Goal: Communication & Community: Ask a question

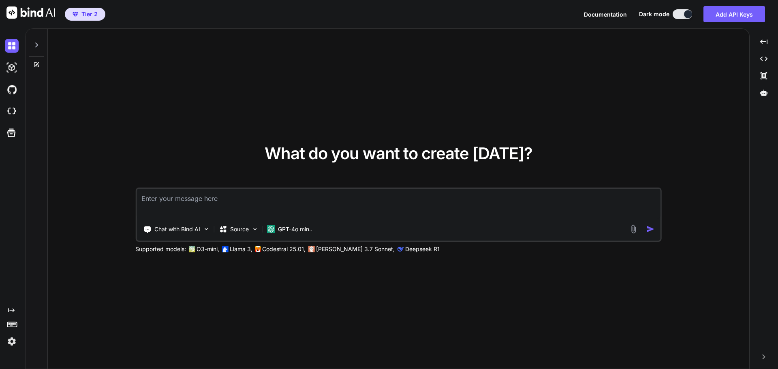
click at [11, 342] on img at bounding box center [12, 342] width 14 height 14
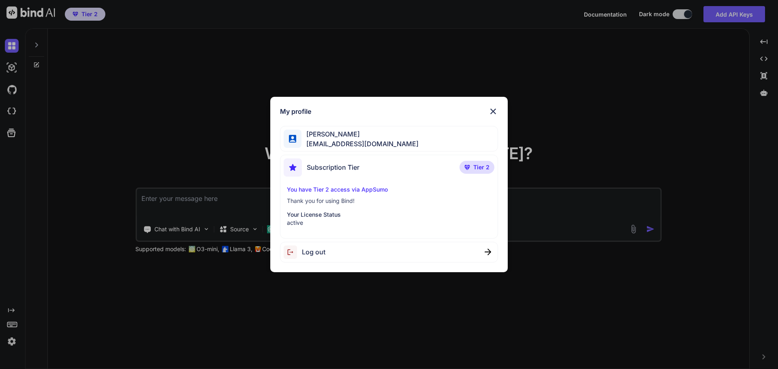
click at [498, 111] on img at bounding box center [493, 112] width 10 height 10
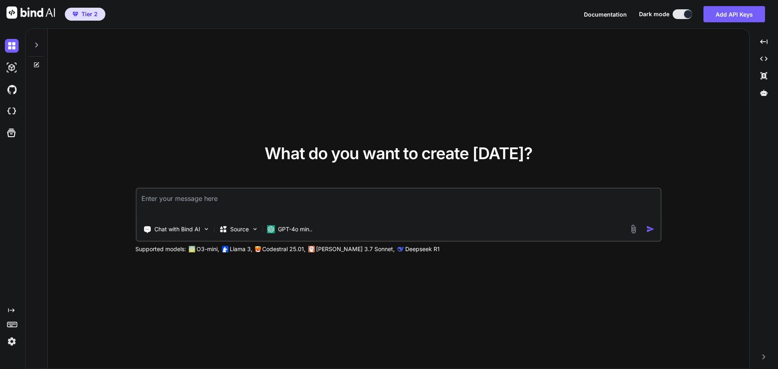
click at [34, 64] on icon at bounding box center [36, 64] width 5 height 5
click at [36, 45] on icon at bounding box center [36, 45] width 6 height 6
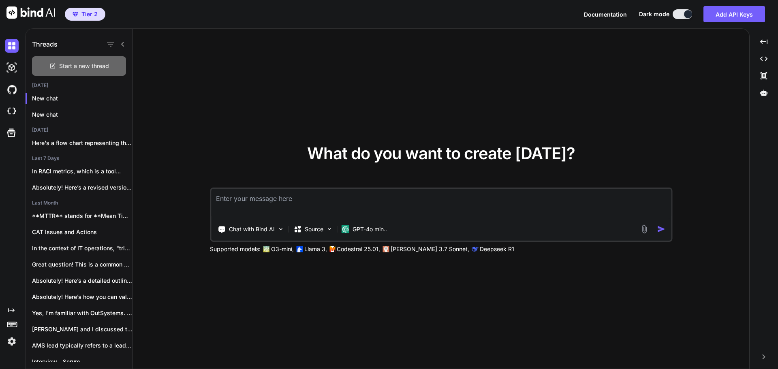
click at [97, 71] on div "Start a new thread" at bounding box center [79, 65] width 94 height 19
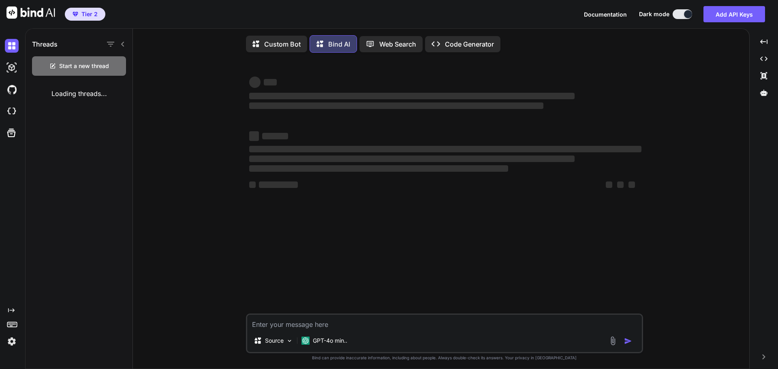
click at [366, 324] on textarea at bounding box center [444, 322] width 395 height 15
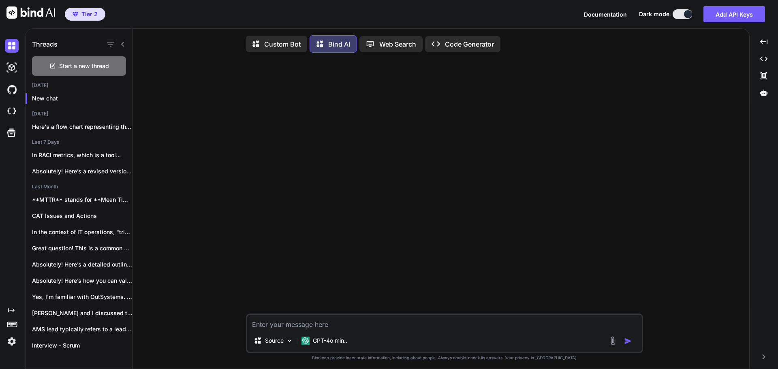
type textarea "x"
type textarea "I"
type textarea "x"
type textarea "I"
type textarea "x"
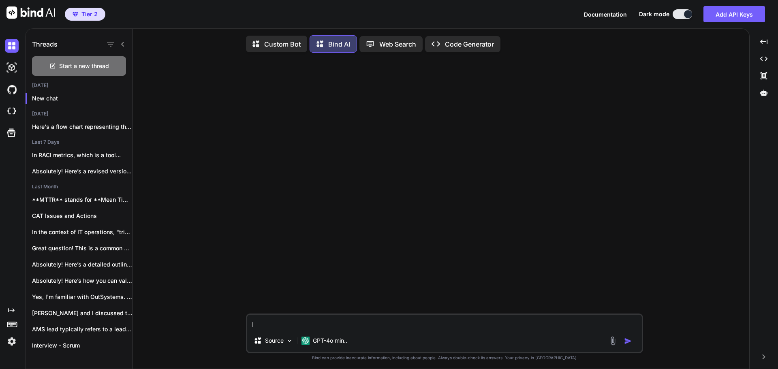
type textarea "I'"
type textarea "x"
type textarea "I'd"
type textarea "x"
type textarea "I'd"
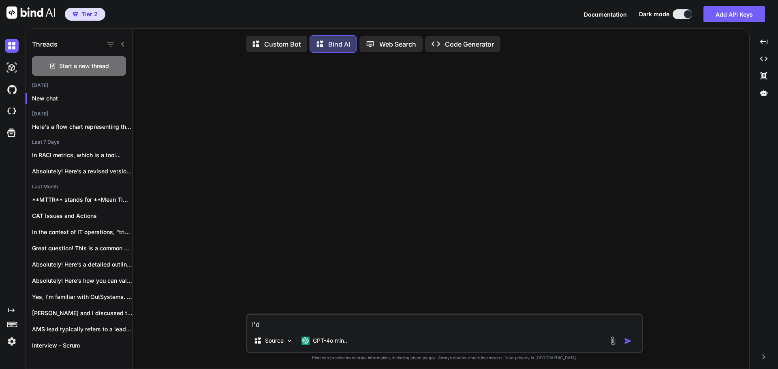
type textarea "x"
type textarea "I'd l"
type textarea "x"
type textarea "I'd li"
type textarea "x"
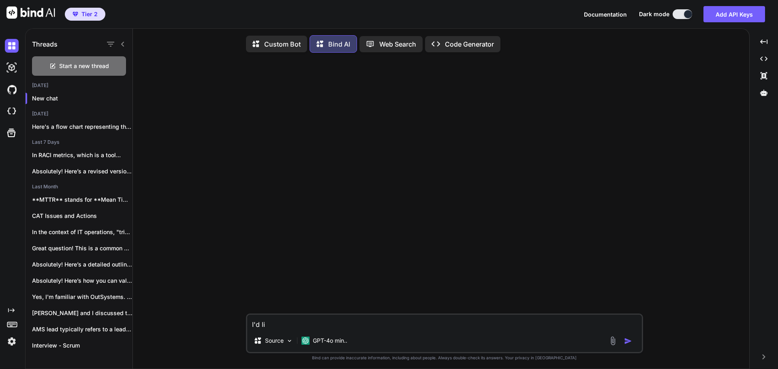
type textarea "I'd lik"
type textarea "x"
type textarea "I'd like"
type textarea "x"
type textarea "I'd like"
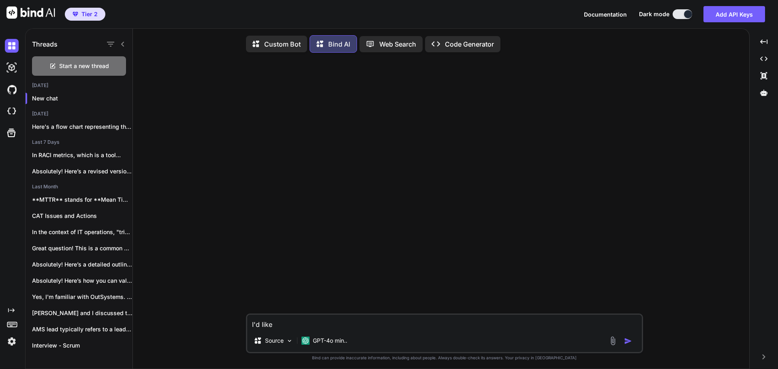
type textarea "x"
type textarea "I'd like t"
type textarea "x"
type textarea "I'd like to"
type textarea "x"
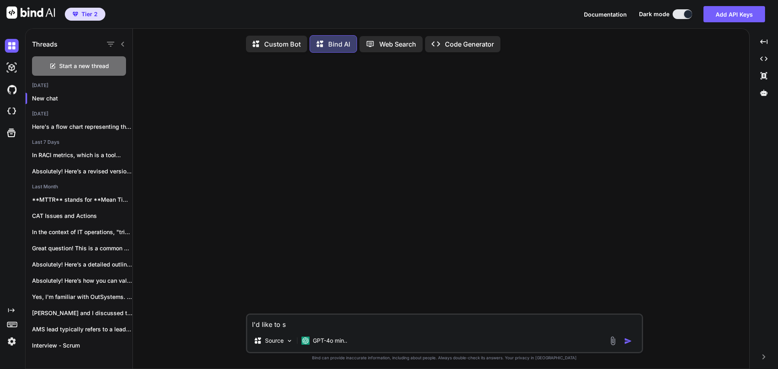
type textarea "I'd like to su"
type textarea "x"
type textarea "I'd like to sum"
type textarea "x"
type textarea "I'd like to summ"
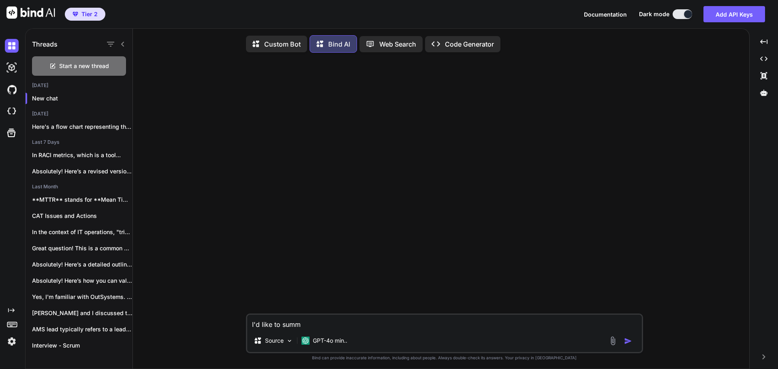
type textarea "x"
type textarea "I'd like to summa"
type textarea "x"
type textarea "I'd like to [PERSON_NAME]"
type textarea "x"
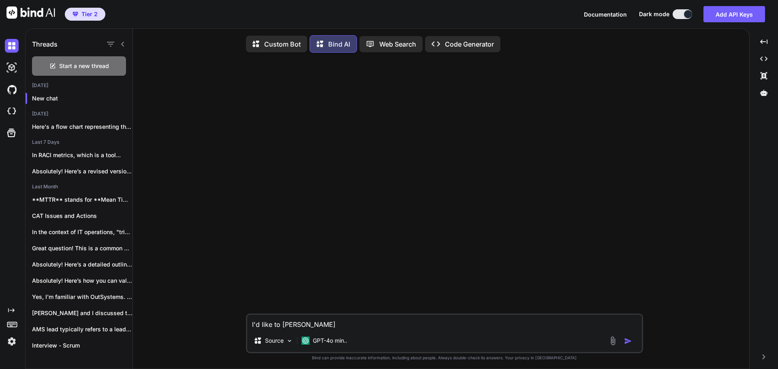
type textarea "I'd like to summari"
type textarea "x"
type textarea "I'd like to summariz"
type textarea "x"
type textarea "I'd like to summarize"
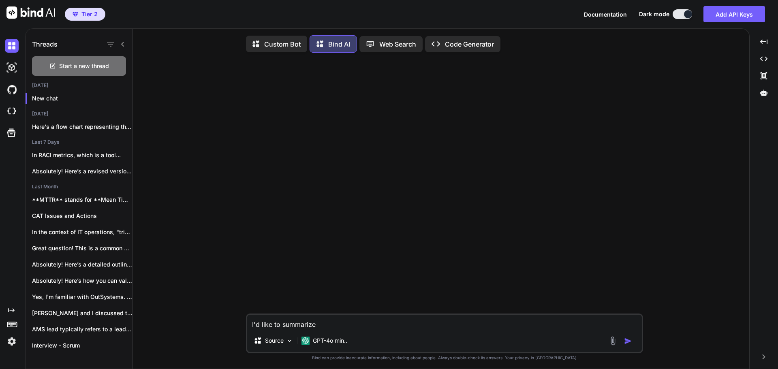
type textarea "x"
type textarea "I'd like to summarize"
type textarea "x"
type textarea "I'd like to summarize t"
type textarea "x"
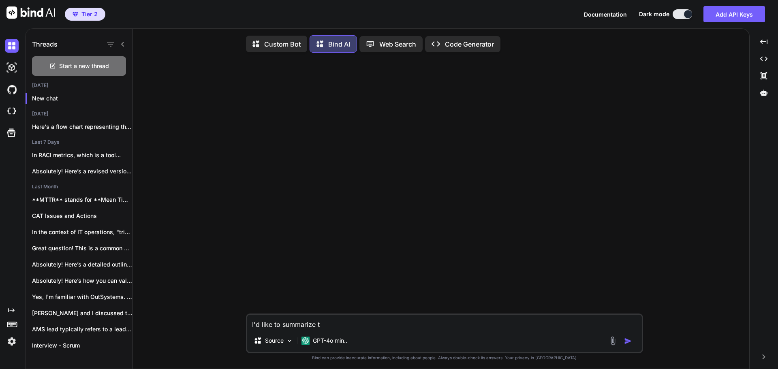
type textarea "I'd like to summarize th"
type textarea "x"
type textarea "I'd like to summarize the"
type textarea "x"
type textarea "I'd like to summarize the"
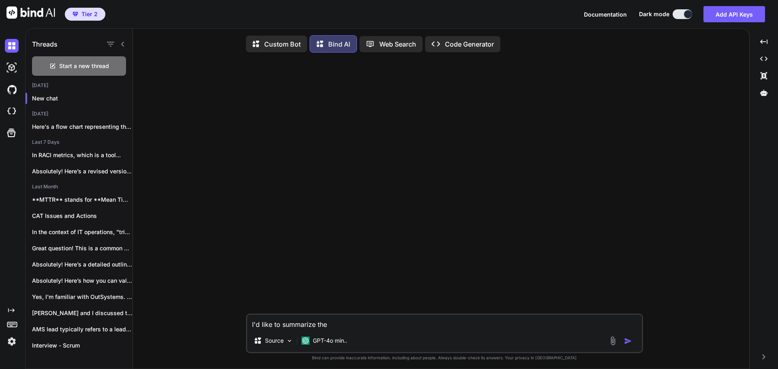
type textarea "x"
type textarea "I'd like to summarize the c"
type textarea "x"
type textarea "I'd like to summarize the co"
type textarea "x"
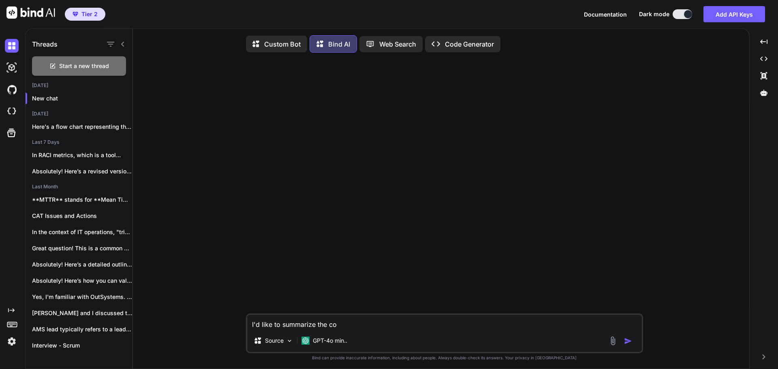
type textarea "I'd like to summarize the con"
type textarea "x"
type textarea "I'd like to summarize the conc"
type textarea "x"
type textarea "I'd like to summarize the conce"
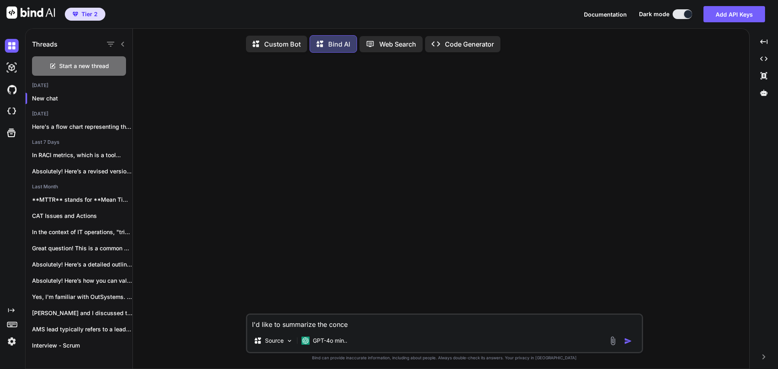
type textarea "x"
type textarea "I'd like to summarize the concer"
type textarea "x"
type textarea "I'd like to summarize the concern"
type textarea "x"
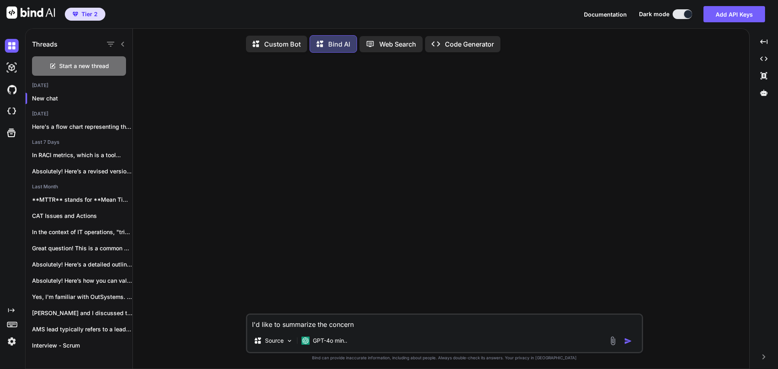
type textarea "I'd like to summarize the concerns"
type textarea "x"
type textarea "I'd like to summarize the concerns"
type textarea "x"
type textarea "I'd like to summarize the concerns a"
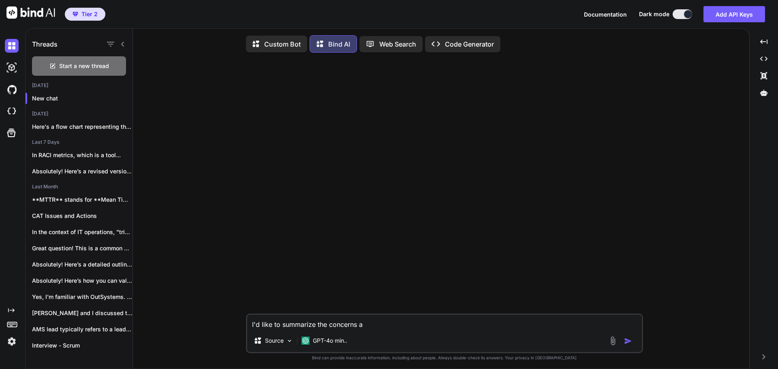
type textarea "x"
type textarea "I'd like to summarize the concerns an"
type textarea "x"
type textarea "I'd like to summarize the concerns and"
type textarea "x"
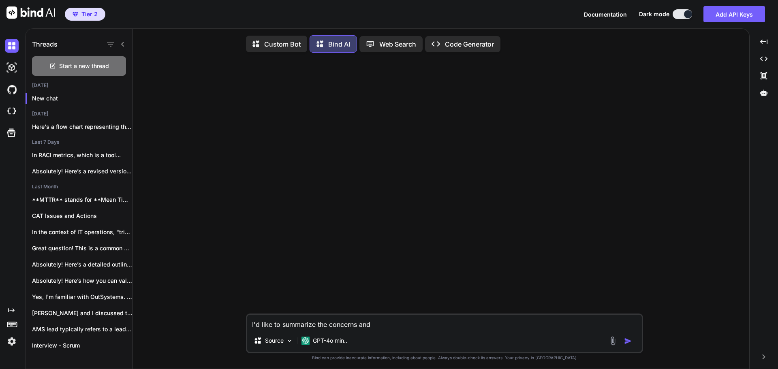
type textarea "I'd like to summarize the concerns andl"
type textarea "x"
type textarea "I'd like to summarize the concerns andle"
type textarea "x"
type textarea "I'd like to summarize the concerns andl"
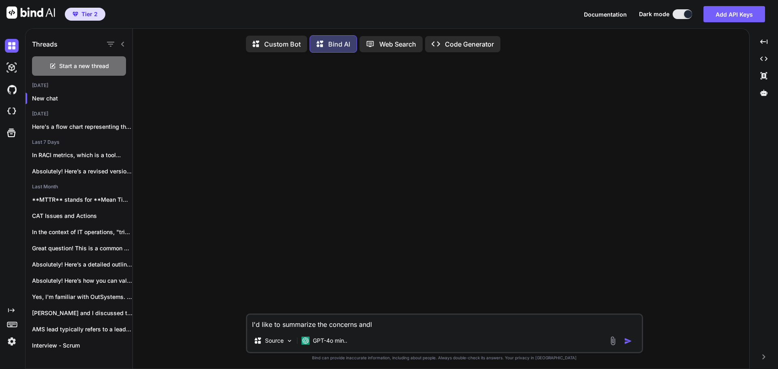
type textarea "x"
type textarea "I'd like to summarize the concerns and"
type textarea "x"
type textarea "I'd like to summarize the concerns and"
type textarea "x"
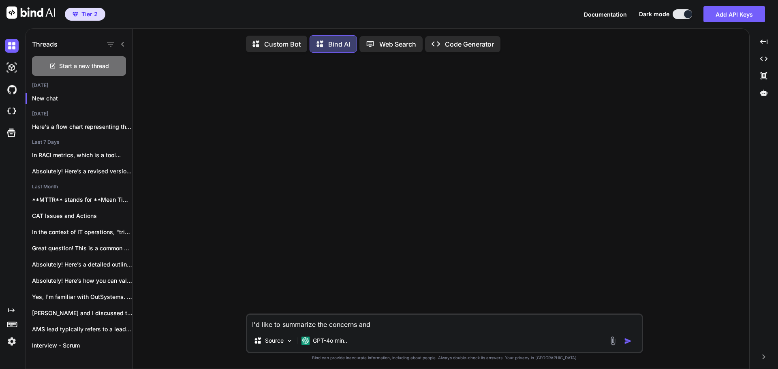
type textarea "I'd like to summarize the concerns and l"
type textarea "x"
type textarea "I'd like to summarize the concerns and le"
type textarea "x"
type textarea "I'd like to summarize the concerns and let"
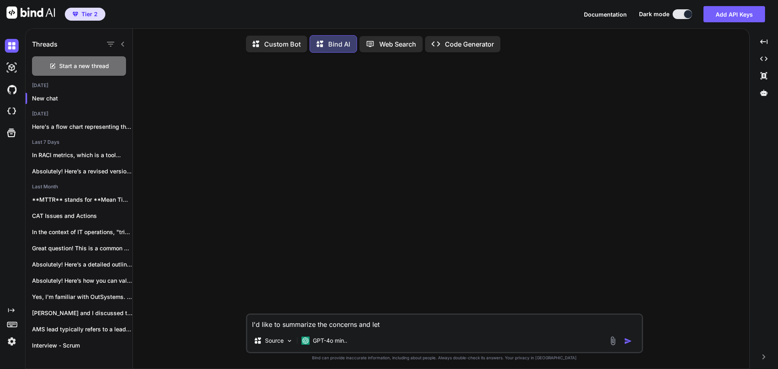
type textarea "x"
type textarea "I'd like to summarize the concerns and let"
type textarea "x"
type textarea "I'd like to summarize the concerns and let m"
type textarea "x"
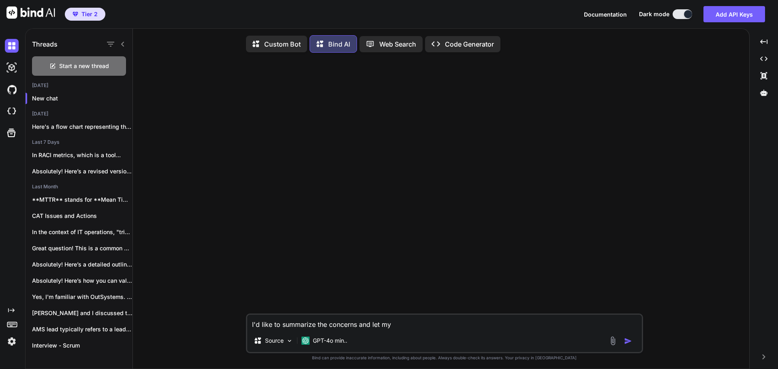
type textarea "I'd like to summarize the concerns and let my"
type textarea "x"
type textarea "I'd like to summarize the concerns and let my b"
type textarea "x"
type textarea "I'd like to summarize the concerns and let my bo"
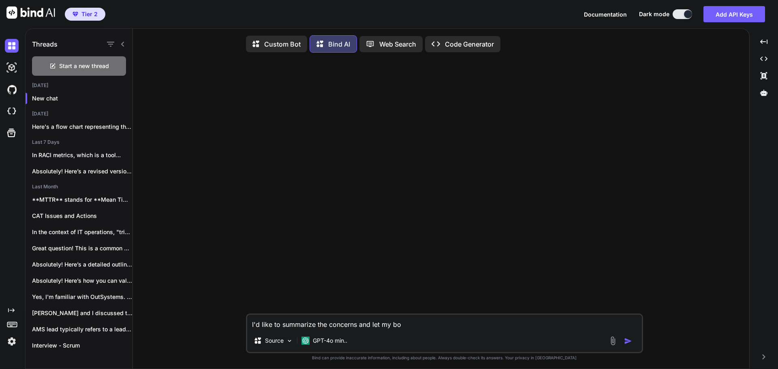
type textarea "x"
type textarea "I'd like to summarize the concerns and let my bos"
type textarea "x"
type textarea "I'd like to summarize the concerns and let my boss"
type textarea "x"
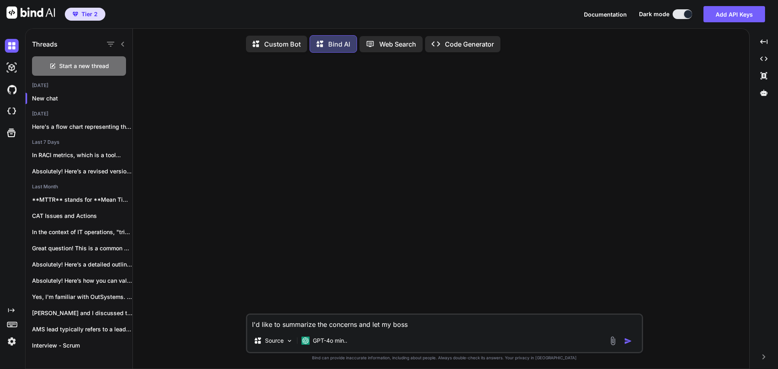
type textarea "I'd like to summarize the concerns and let my boss"
type textarea "x"
type textarea "I'd like to summarize the concerns and let my boss k"
type textarea "x"
type textarea "I'd like to summarize the concerns and let my boss kn"
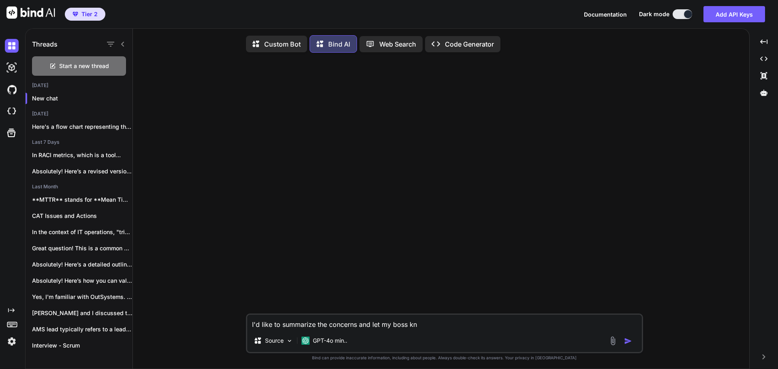
type textarea "x"
type textarea "I'd like to summarize the concerns and let my boss kno"
type textarea "x"
type textarea "I'd like to summarize the concerns and let my boss know"
type textarea "x"
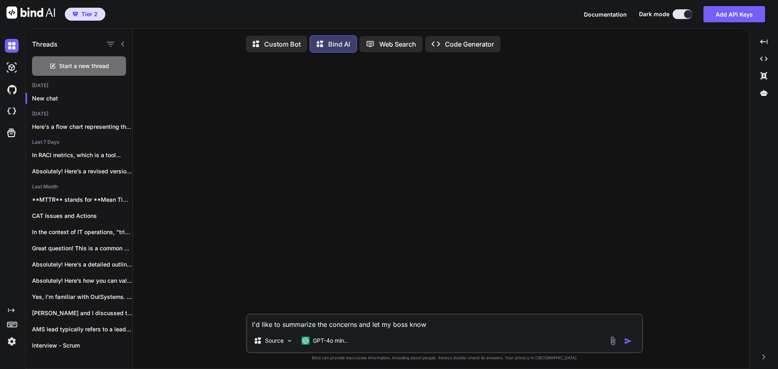
type textarea "I'd like to summarize the concerns and let my boss know"
type textarea "x"
type textarea "I'd like to summarize the concerns and let my boss know f"
type textarea "x"
type textarea "I'd like to summarize the concerns and let my boss know fr"
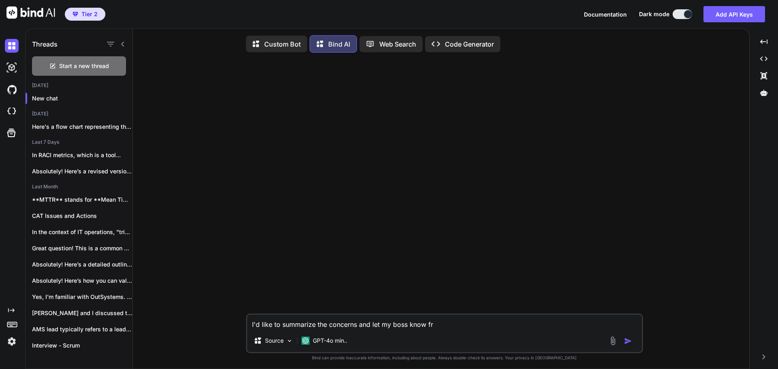
type textarea "x"
type textarea "I'd like to summarize the concerns and let my boss know fro"
type textarea "x"
type textarea "I'd like to summarize the concerns and let my boss know from"
type textarea "x"
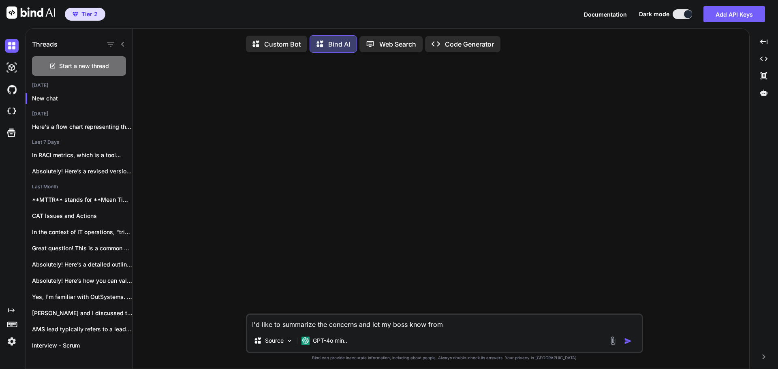
type textarea "I'd like to summarize the concerns and let my boss know from"
type textarea "x"
type textarea "I'd like to summarize the concerns and let my boss know from t"
type textarea "x"
type textarea "I'd like to summarize [PERSON_NAME] and let my boss know from t"
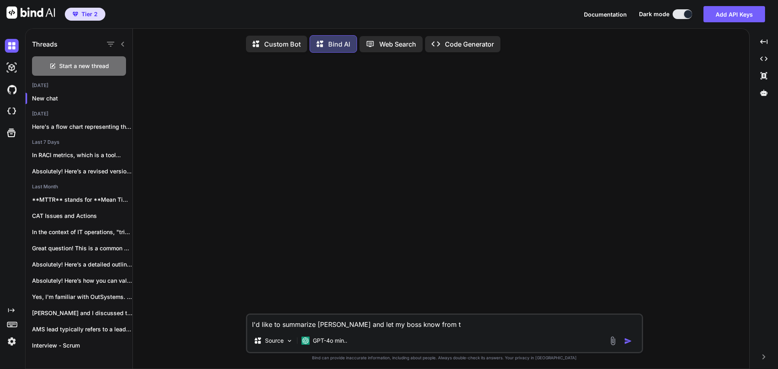
type textarea "x"
type textarea "I'd like to summarize myconcerns and let my boss know from t"
type textarea "x"
type textarea "I'd like to summarize my concerns and let my boss know from t"
type textarea "x"
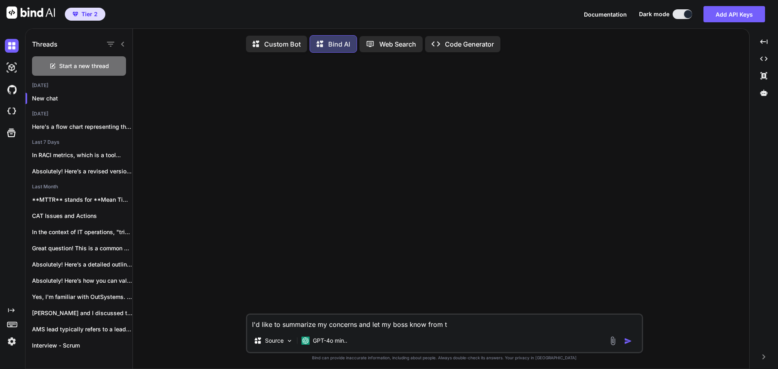
type textarea "I'd like to summarize my concerns t"
type textarea "x"
type textarea "I'd like to summarize my concerns to"
type textarea "x"
type textarea "I'd like to summarize my concerns to"
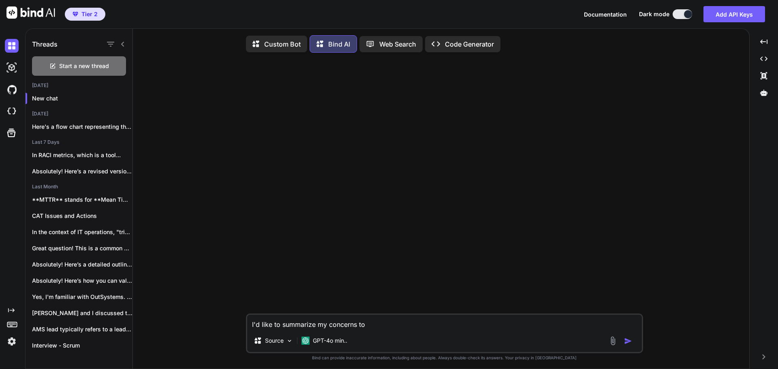
type textarea "x"
type textarea "I'd like to summarize my concerns to m"
type textarea "x"
type textarea "I'd like to summarize my concerns to my"
type textarea "x"
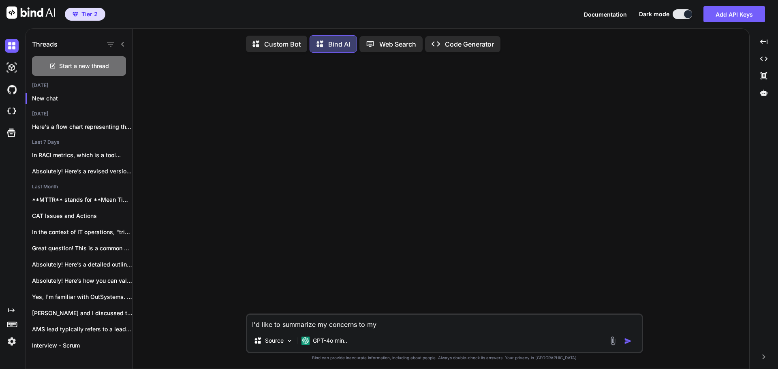
type textarea "I'd like to summarize my concerns to my"
type textarea "x"
type textarea "I'd like to summarize my concerns to my b"
type textarea "x"
type textarea "I'd like to summarize my concerns to my bo"
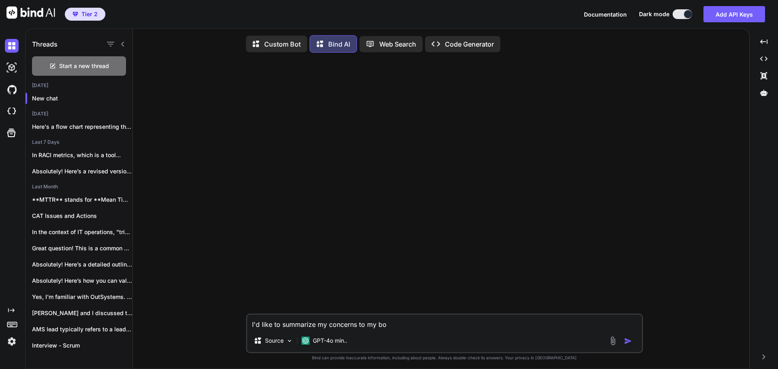
type textarea "x"
type textarea "I'd like to summarize my concerns to my bos"
type textarea "x"
type textarea "I'd like to summarize my concerns to my boss"
type textarea "x"
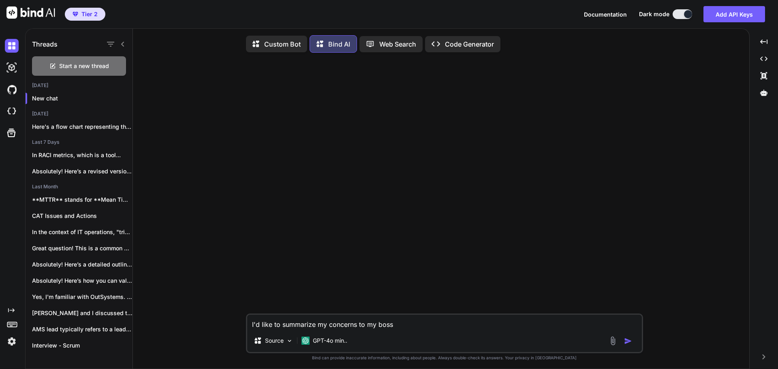
type textarea "I'd like to summarize my concerns to my boss"
type textarea "x"
type textarea "I'd like to summarize my concerns to my boss o"
type textarea "x"
type textarea "I'd like to summarize my concerns to my boss ov"
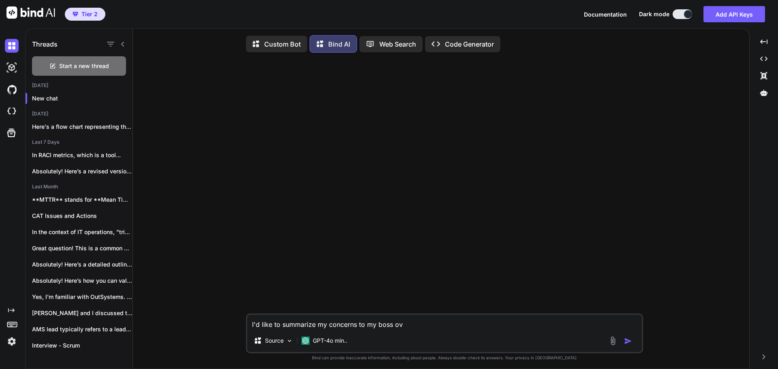
type textarea "x"
type textarea "I'd like to summarize my concerns to my boss ove"
type textarea "x"
type textarea "I'd like to summarize my concerns to my boss over"
type textarea "x"
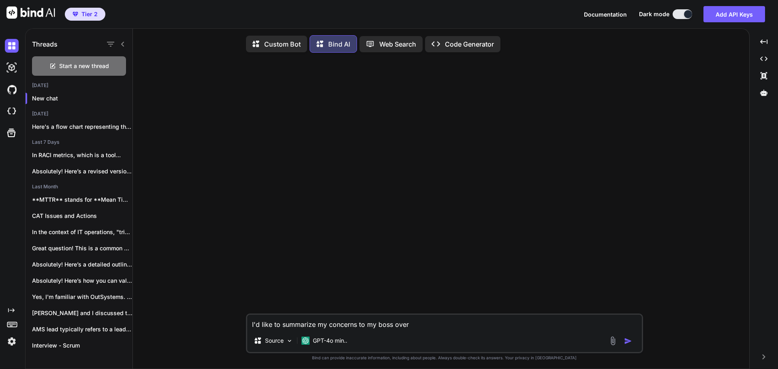
type textarea "I'd like to summarize my concerns to my boss over"
type textarea "x"
type textarea "I'd like to summarize my concerns to my boss over t"
type textarea "x"
type textarea "I'd like to summarize my concerns to my boss over tr"
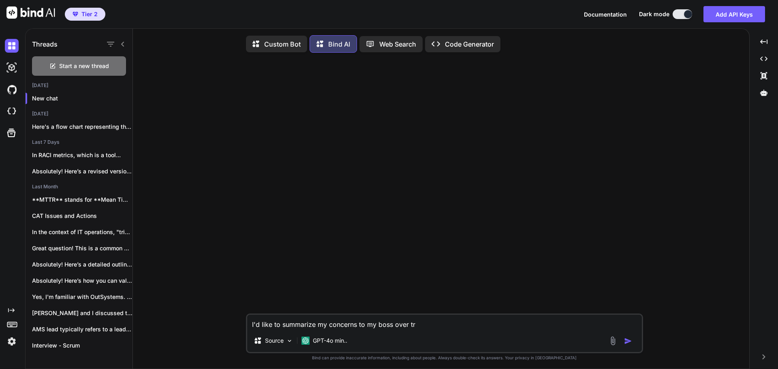
type textarea "x"
type textarea "I'd like to summarize my concerns to my boss over [PERSON_NAME]"
type textarea "x"
type textarea "I'd like to summarize my concerns to my boss over trans"
type textarea "x"
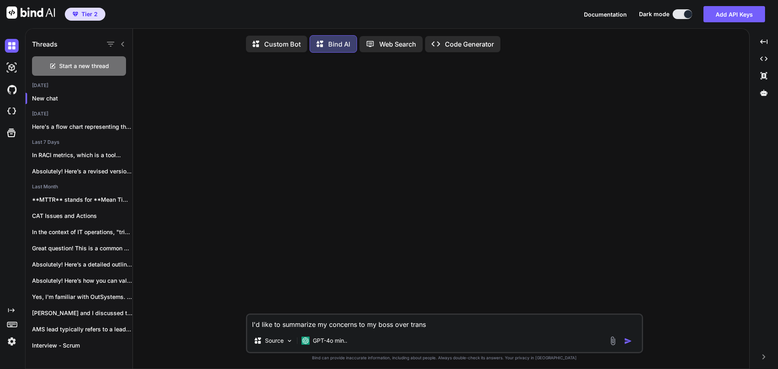
type textarea "I'd like to summarize my concerns to my boss over transi"
type textarea "x"
type textarea "I'd like to summarize my concerns to my boss over transit"
type textarea "x"
type textarea "I'd like to summarize my concerns to my boss over transiti"
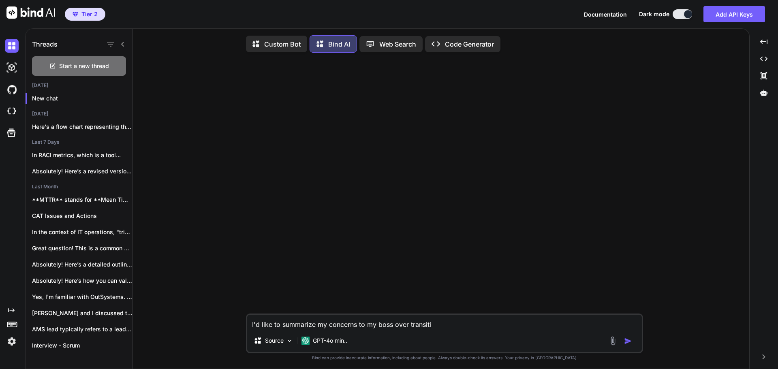
type textarea "x"
type textarea "I'd like to summarize my concerns to my boss over transitio"
type textarea "x"
type textarea "I'd like to summarize my concerns to my boss over transition"
type textarea "x"
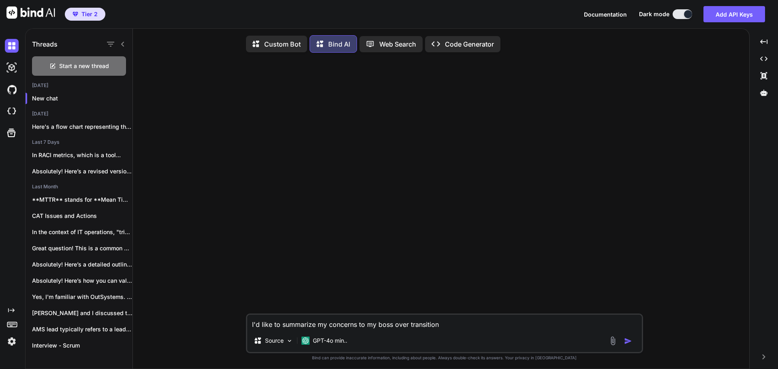
type textarea "I'd like to summarize my concerns to my boss over transition:"
type textarea "x"
type textarea "I'd like to summarize my concerns to my boss over transition:"
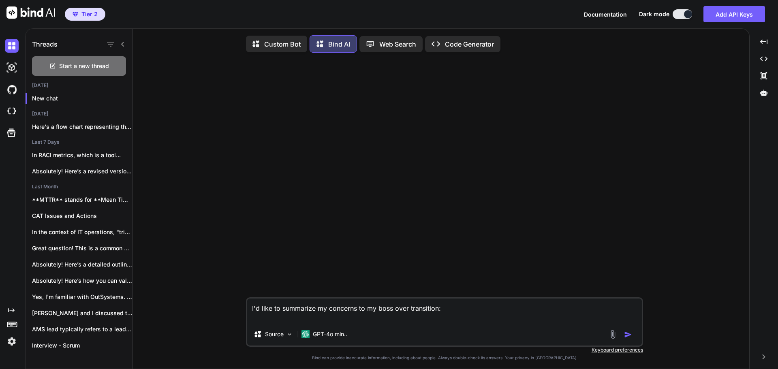
type textarea "x"
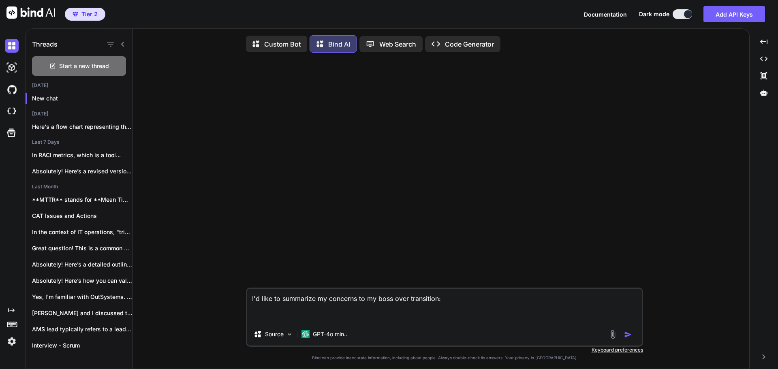
type textarea "I'd like to summarize my concerns to my boss over transition: 1 No Access - at …"
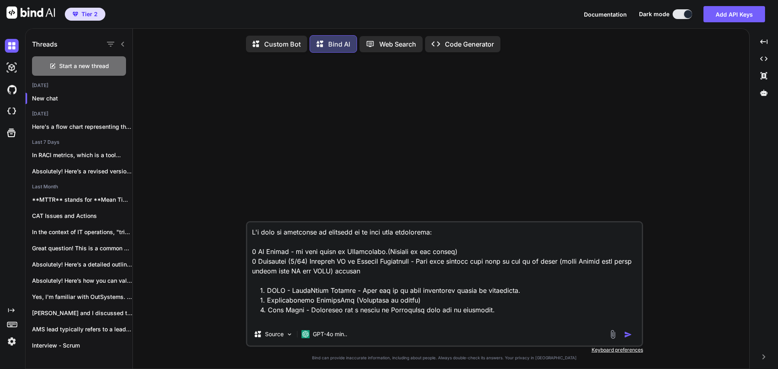
scroll to position [195, 0]
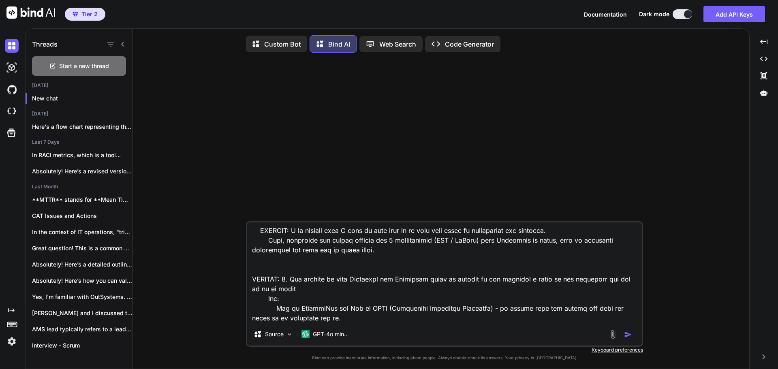
type textarea "x"
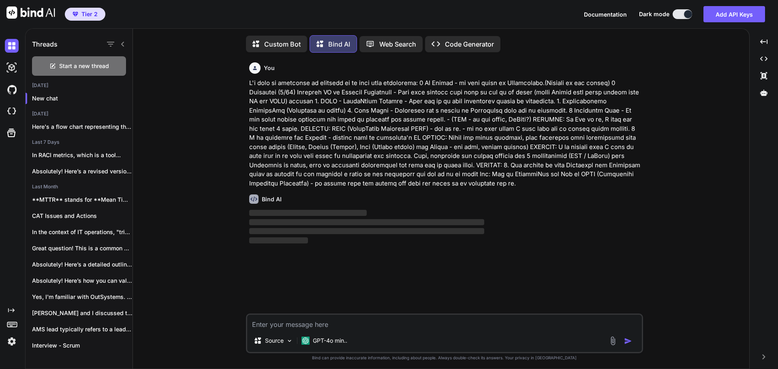
scroll to position [4, 0]
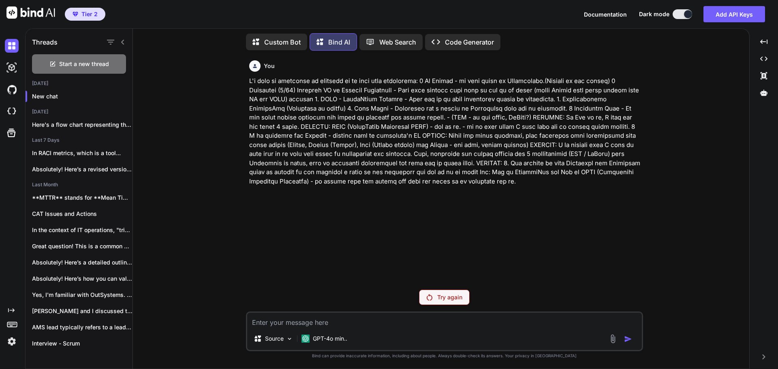
click at [11, 341] on img at bounding box center [12, 342] width 14 height 14
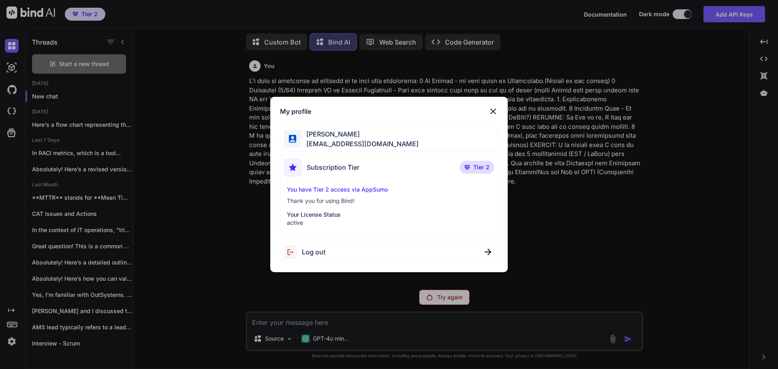
click at [608, 234] on div "My profile [PERSON_NAME] [EMAIL_ADDRESS][DOMAIN_NAME] Subscription Tier Tier 2 …" at bounding box center [389, 184] width 778 height 369
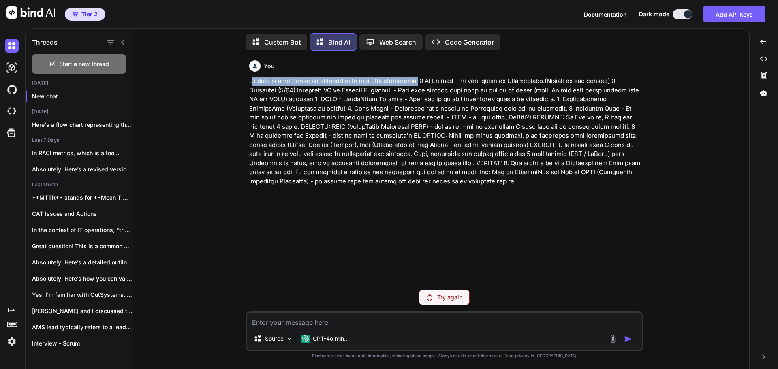
drag, startPoint x: 250, startPoint y: 81, endPoint x: 425, endPoint y: 81, distance: 175.1
click at [425, 81] on p at bounding box center [445, 131] width 392 height 109
copy p "'d like to summarize my concerns to my boss over transition:"
click at [13, 341] on img at bounding box center [12, 342] width 14 height 14
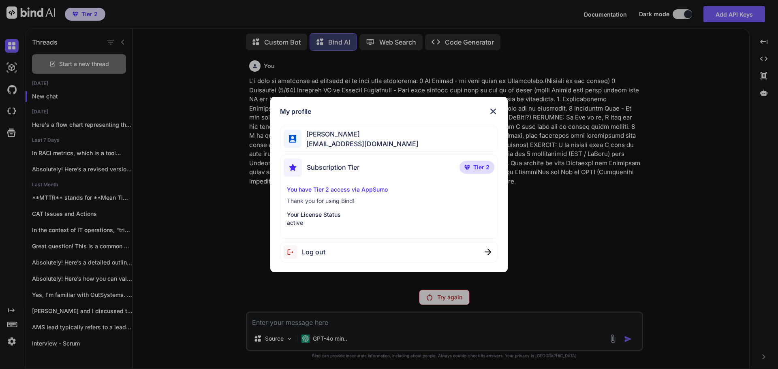
click at [338, 250] on div "Log out" at bounding box center [389, 252] width 218 height 21
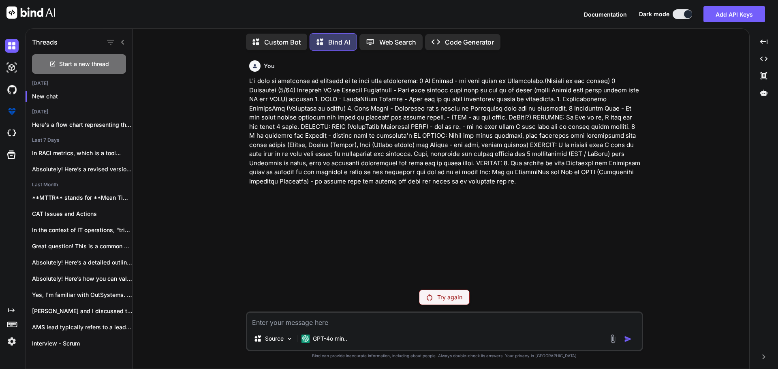
type textarea "x"
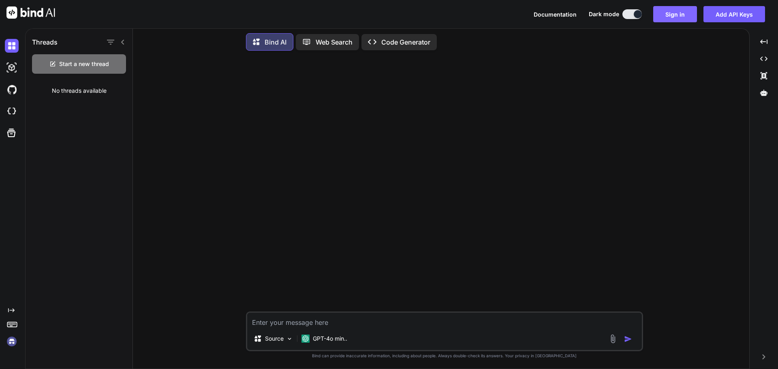
click at [676, 18] on button "Sign in" at bounding box center [675, 14] width 44 height 16
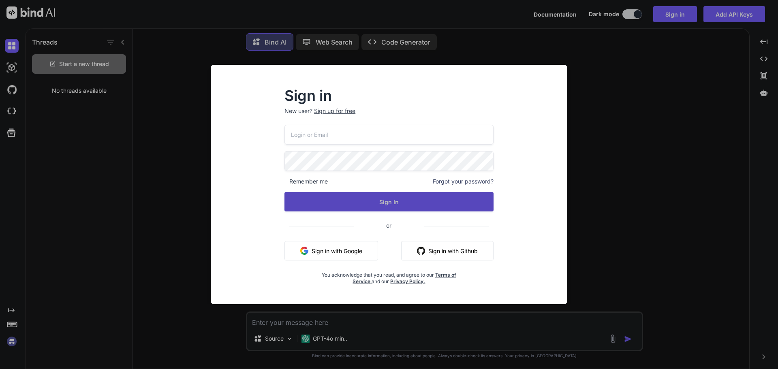
type input "[EMAIL_ADDRESS][DOMAIN_NAME]"
click at [405, 202] on button "Sign In" at bounding box center [389, 201] width 209 height 19
click at [454, 202] on button "Sign In" at bounding box center [389, 201] width 209 height 19
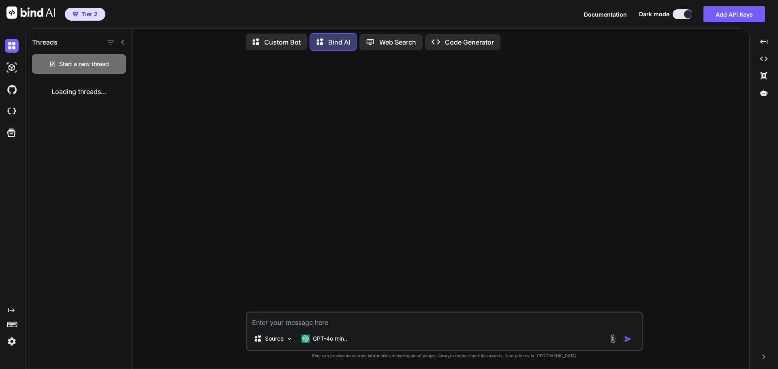
type textarea "x"
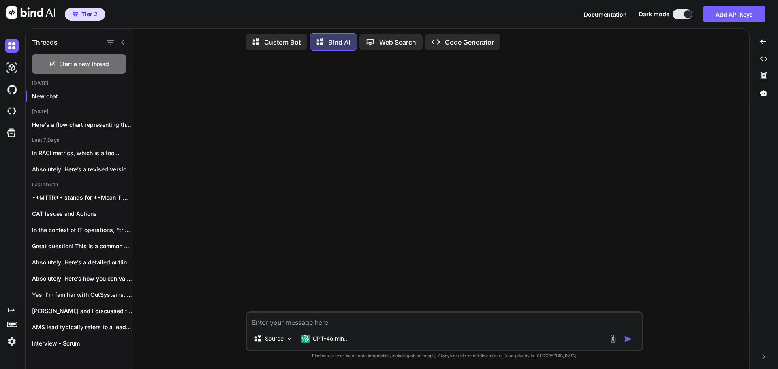
click at [368, 320] on textarea at bounding box center [444, 320] width 395 height 15
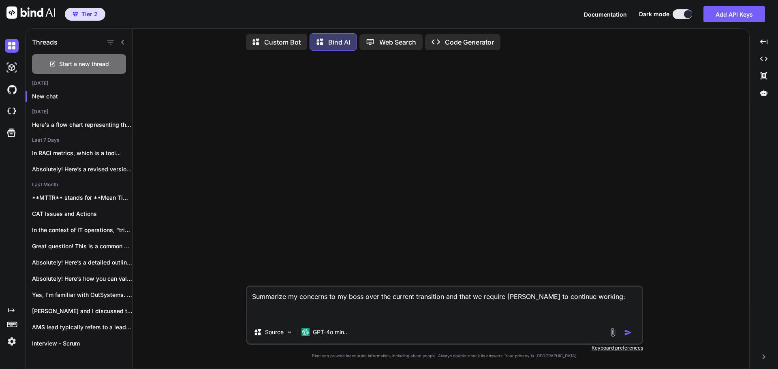
paste textarea "2 [DATE] (8/13) Received KT on Monthly Governance - This will require some time…"
type textarea "Summarize my concerns to my boss over the current transition and that we requir…"
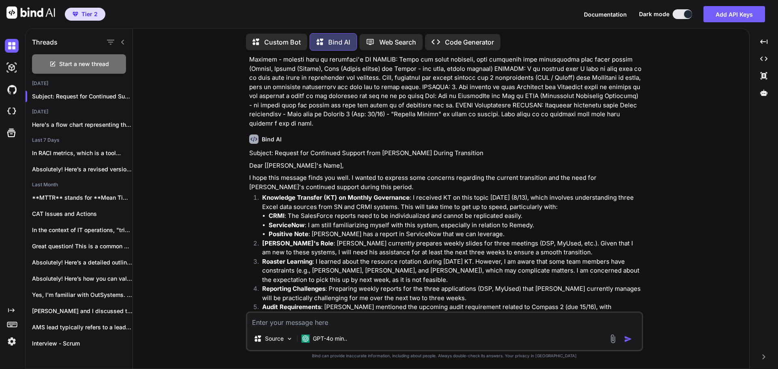
scroll to position [81, 0]
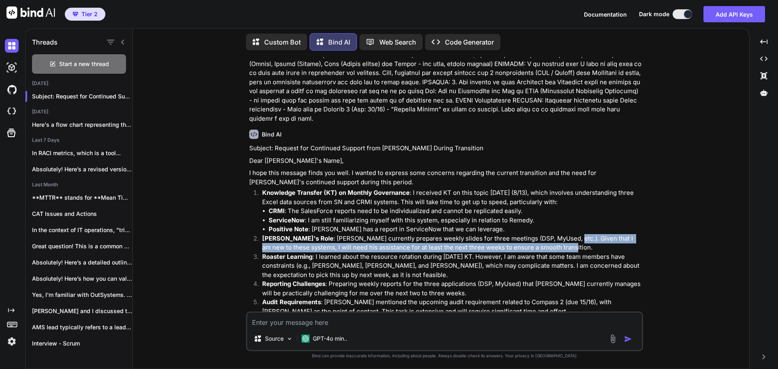
drag, startPoint x: 543, startPoint y: 238, endPoint x: 634, endPoint y: 244, distance: 91.0
click at [634, 244] on p "[PERSON_NAME]'s Role : [PERSON_NAME] currently prepares weekly slides for three…" at bounding box center [451, 243] width 379 height 18
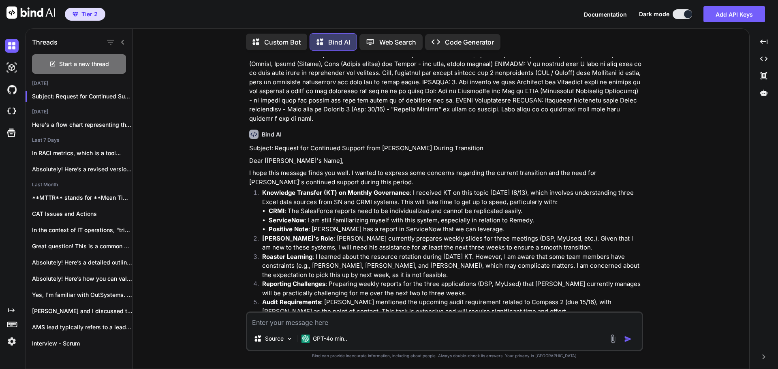
click at [415, 266] on p "Roaster Learning : I learned about the resource rotation during [DATE] KT. Howe…" at bounding box center [451, 267] width 379 height 28
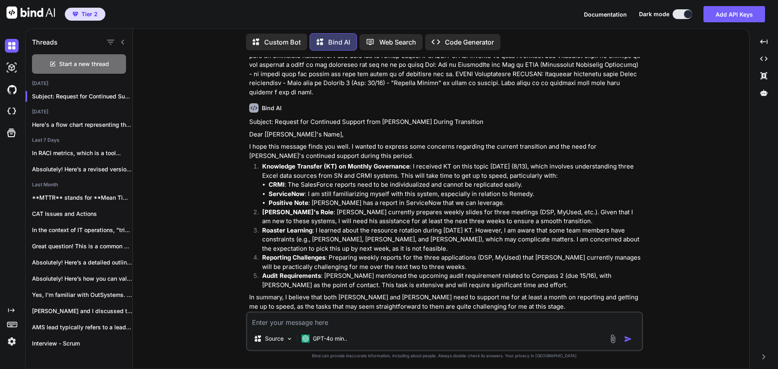
scroll to position [122, 0]
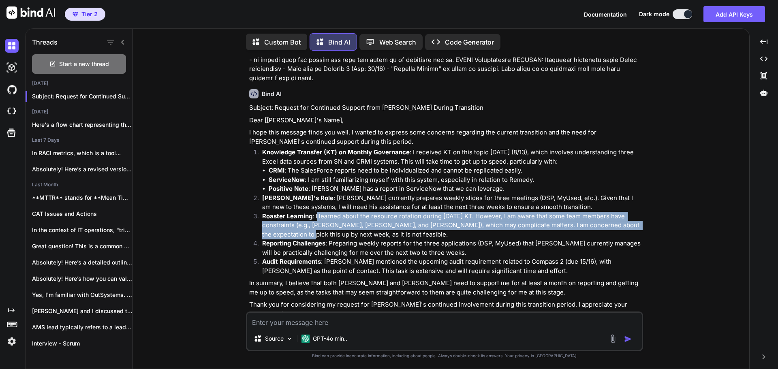
drag, startPoint x: 319, startPoint y: 214, endPoint x: 645, endPoint y: 223, distance: 326.8
click at [645, 223] on div "You Bind AI Subject: Request for Continued Support from [PERSON_NAME] During Tr…" at bounding box center [444, 213] width 610 height 312
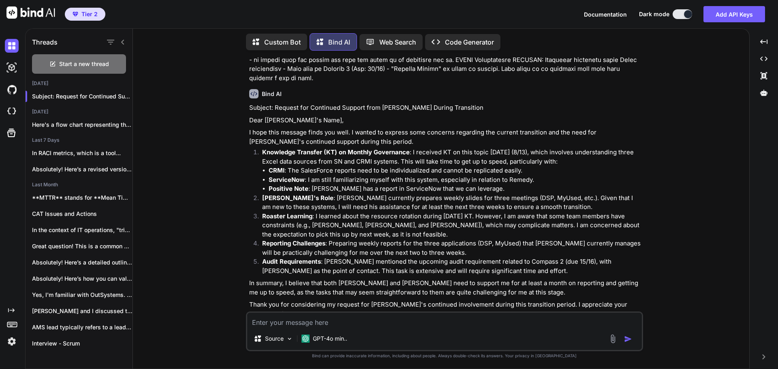
click at [495, 242] on p "Reporting Challenges : Preparing weekly reports for the three applications (DSP…" at bounding box center [451, 248] width 379 height 18
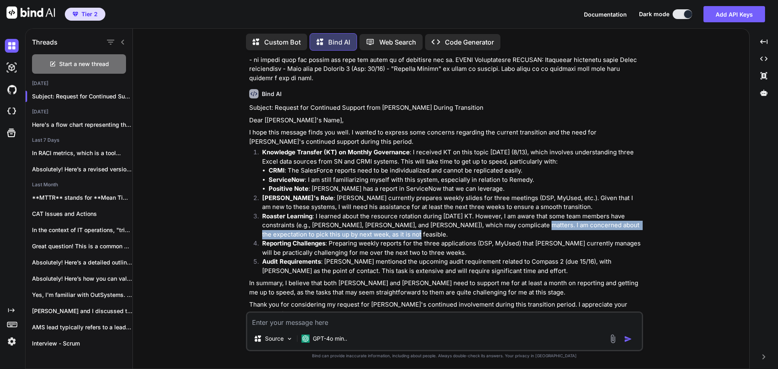
drag, startPoint x: 499, startPoint y: 227, endPoint x: 375, endPoint y: 237, distance: 124.8
click at [375, 237] on p "Roaster Learning : I learned about the resource rotation during [DATE] KT. Howe…" at bounding box center [451, 226] width 379 height 28
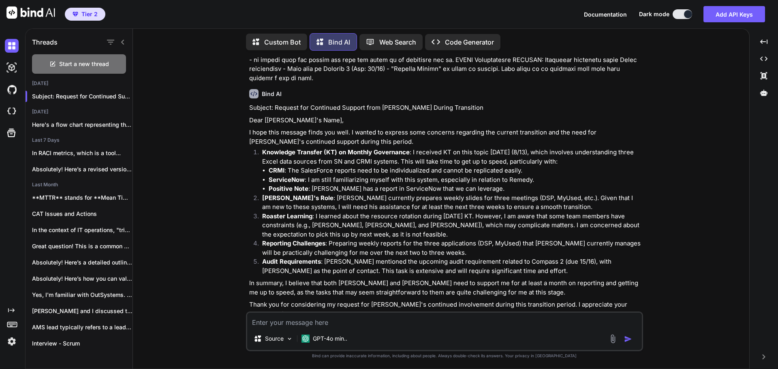
click at [349, 273] on p "Audit Requirements : [PERSON_NAME] mentioned the upcoming audit requirement rel…" at bounding box center [451, 266] width 379 height 18
drag, startPoint x: 366, startPoint y: 255, endPoint x: 448, endPoint y: 254, distance: 81.9
click at [448, 254] on p "Reporting Challenges : Preparing weekly reports for the three applications (DSP…" at bounding box center [451, 248] width 379 height 18
click at [368, 273] on p "Audit Requirements : [PERSON_NAME] mentioned the upcoming audit requirement rel…" at bounding box center [451, 266] width 379 height 18
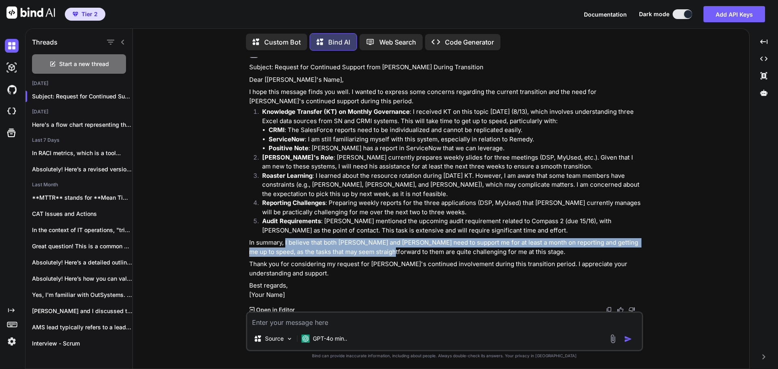
drag, startPoint x: 285, startPoint y: 243, endPoint x: 377, endPoint y: 253, distance: 91.8
click at [377, 253] on p "In summary, I believe that both [PERSON_NAME] and [PERSON_NAME] need to support…" at bounding box center [445, 247] width 392 height 18
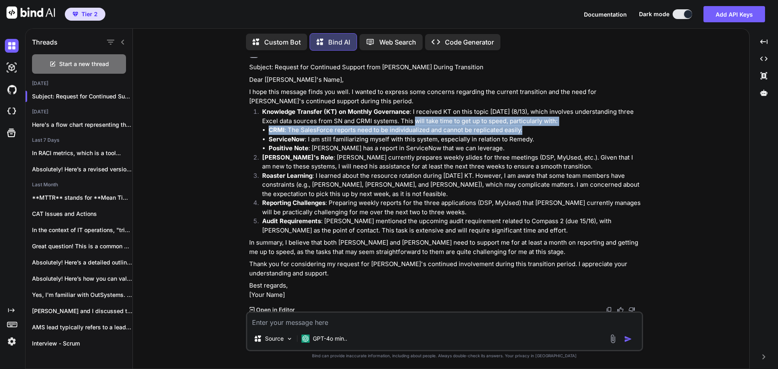
drag, startPoint x: 407, startPoint y: 119, endPoint x: 563, endPoint y: 129, distance: 157.2
click at [563, 129] on li "Knowledge Transfer (KT) on Monthly Governance : I received KT on this topic [DA…" at bounding box center [449, 130] width 386 height 46
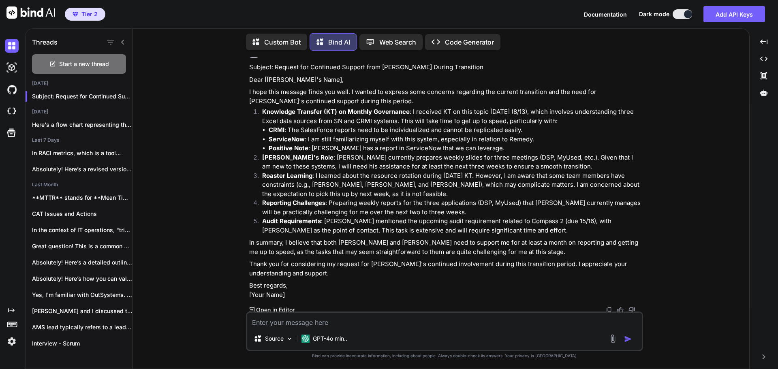
click at [370, 136] on li "ServiceNow : I am still familiarizing myself with this system, especially in re…" at bounding box center [455, 139] width 373 height 9
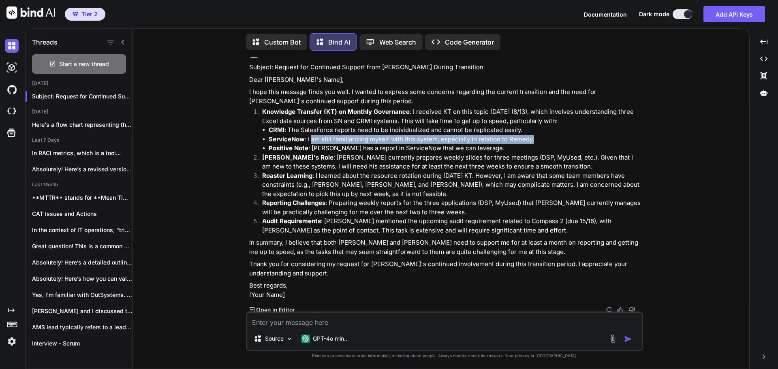
drag, startPoint x: 312, startPoint y: 143, endPoint x: 542, endPoint y: 141, distance: 230.2
click at [542, 141] on li "ServiceNow : I am still familiarizing myself with this system, especially in re…" at bounding box center [455, 139] width 373 height 9
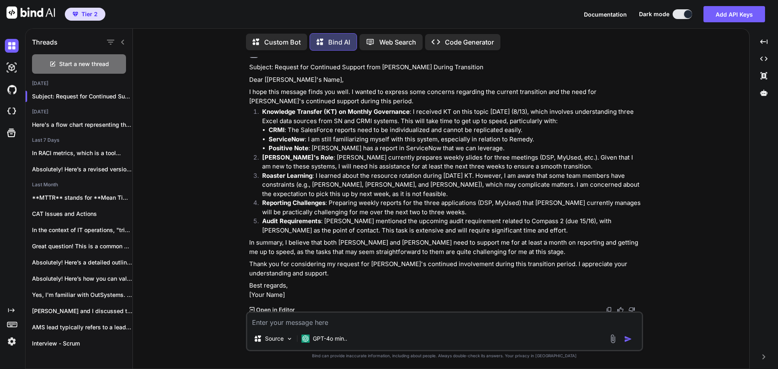
click at [367, 171] on p "Roaster Learning : I learned about the resource rotation during [DATE] KT. Howe…" at bounding box center [451, 185] width 379 height 28
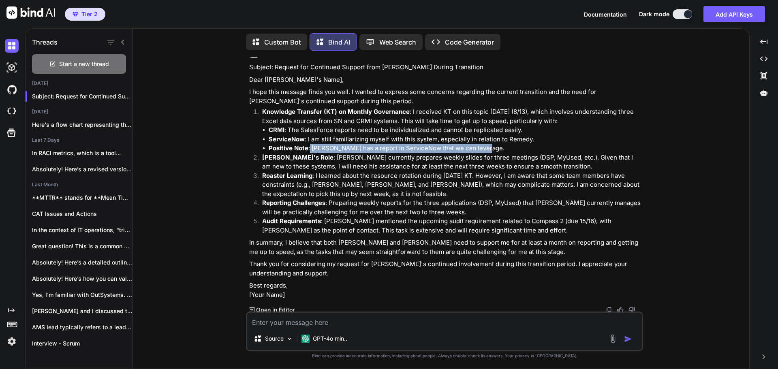
drag, startPoint x: 309, startPoint y: 148, endPoint x: 489, endPoint y: 148, distance: 179.6
click at [489, 148] on li "Positive Note : [PERSON_NAME] has a report in ServiceNow that we can leverage." at bounding box center [455, 148] width 373 height 9
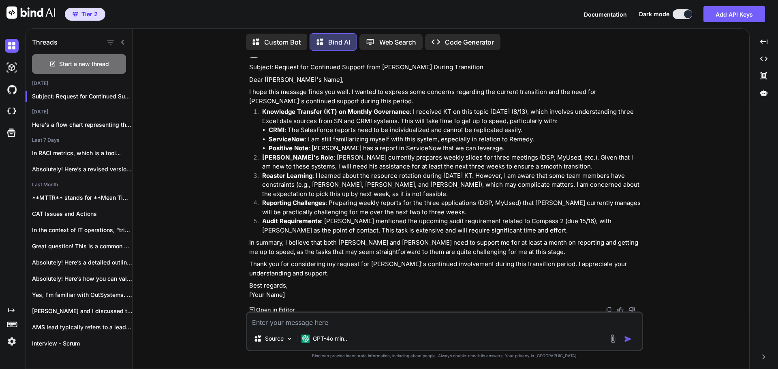
click at [332, 185] on p "Roaster Learning : I learned about the resource rotation during [DATE] KT. Howe…" at bounding box center [451, 185] width 379 height 28
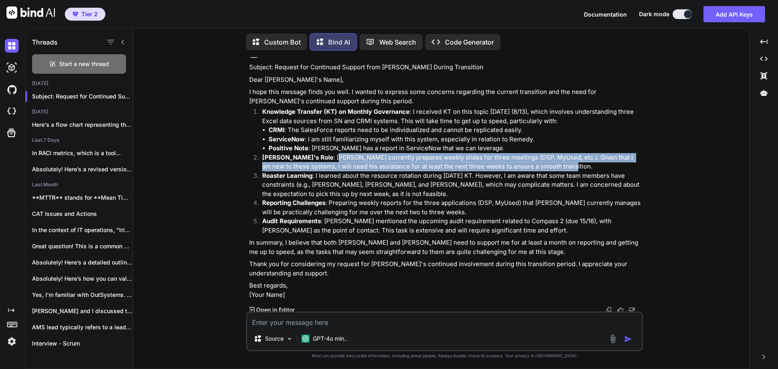
drag, startPoint x: 315, startPoint y: 158, endPoint x: 615, endPoint y: 163, distance: 300.0
click at [615, 163] on p "[PERSON_NAME]'s Role : [PERSON_NAME] currently prepares weekly slides for three…" at bounding box center [451, 162] width 379 height 18
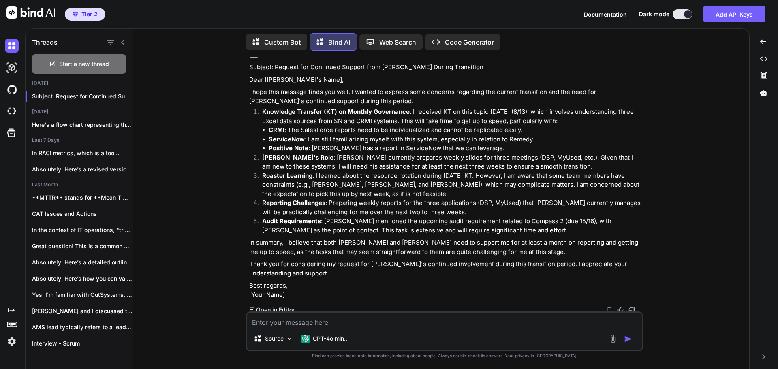
click at [398, 183] on p "Roaster Learning : I learned about the resource rotation during [DATE] KT. Howe…" at bounding box center [451, 185] width 379 height 28
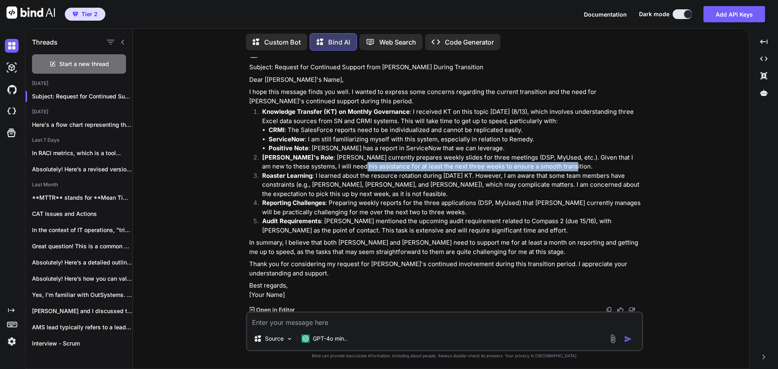
drag, startPoint x: 334, startPoint y: 163, endPoint x: 542, endPoint y: 169, distance: 208.4
click at [542, 169] on p "[PERSON_NAME]'s Role : [PERSON_NAME] currently prepares weekly slides for three…" at bounding box center [451, 162] width 379 height 18
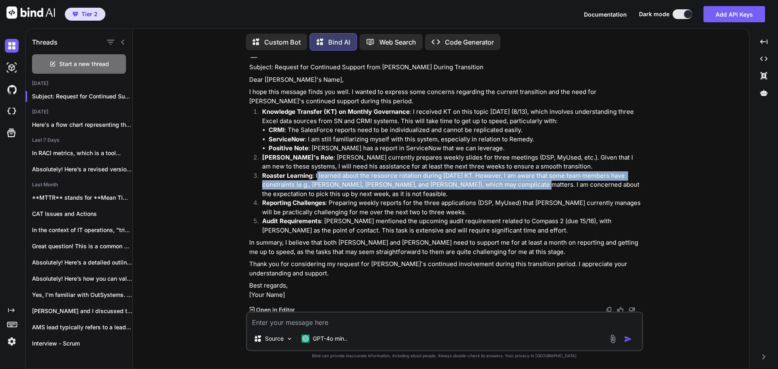
drag, startPoint x: 318, startPoint y: 178, endPoint x: 500, endPoint y: 182, distance: 182.0
click at [500, 182] on p "Roaster Learning : I learned about the resource rotation during [DATE] KT. Howe…" at bounding box center [451, 185] width 379 height 28
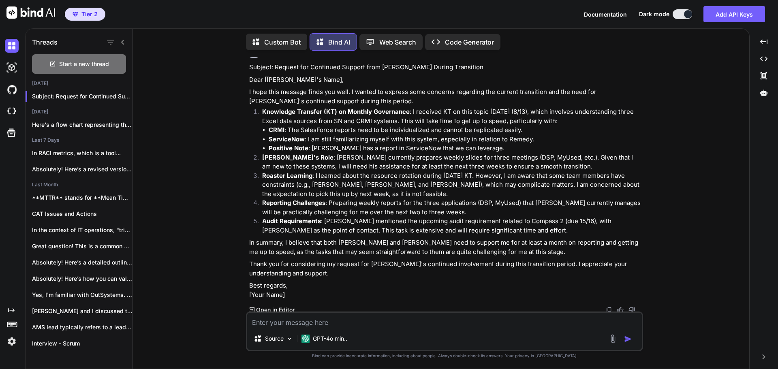
click at [546, 205] on p "Reporting Challenges : Preparing weekly reports for the three applications (DSP…" at bounding box center [451, 208] width 379 height 18
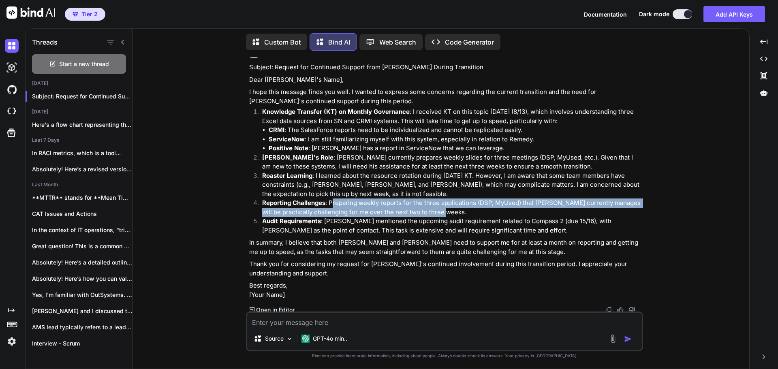
drag, startPoint x: 332, startPoint y: 203, endPoint x: 623, endPoint y: 215, distance: 292.1
click at [623, 215] on p "Reporting Challenges : Preparing weekly reports for the three applications (DSP…" at bounding box center [451, 208] width 379 height 18
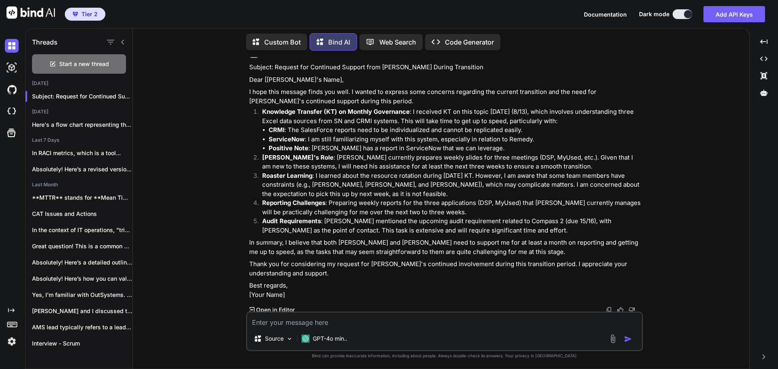
click at [445, 235] on div "Subject: Request for Continued Support from [PERSON_NAME] During Transition Dea…" at bounding box center [445, 181] width 392 height 237
drag, startPoint x: 304, startPoint y: 213, endPoint x: 443, endPoint y: 211, distance: 139.4
click at [443, 211] on p "Reporting Challenges : Preparing weekly reports for the three applications (DSP…" at bounding box center [451, 208] width 379 height 18
click at [340, 254] on p "In summary, I believe that both [PERSON_NAME] and [PERSON_NAME] need to support…" at bounding box center [445, 247] width 392 height 18
drag, startPoint x: 262, startPoint y: 222, endPoint x: 300, endPoint y: 223, distance: 38.5
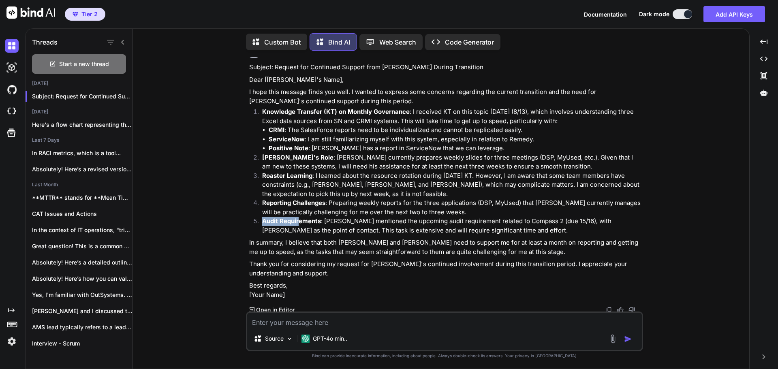
click at [300, 223] on li "Audit Requirements : [PERSON_NAME] mentioned the upcoming audit requirement rel…" at bounding box center [449, 226] width 386 height 18
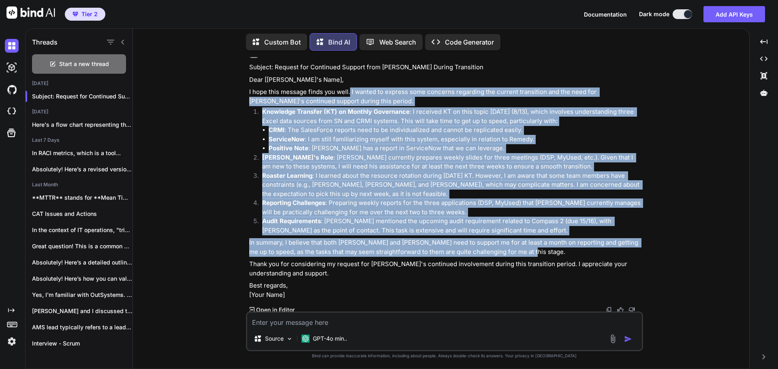
drag, startPoint x: 521, startPoint y: 253, endPoint x: 350, endPoint y: 86, distance: 239.0
click at [350, 86] on div "Subject: Request for Continued Support from [PERSON_NAME] During Transition Dea…" at bounding box center [445, 181] width 392 height 237
copy div "I wanted to express some concerns regarding the current transition and the need…"
click at [310, 118] on p "Knowledge Transfer (KT) on Monthly Governance : I received KT on this topic [DA…" at bounding box center [451, 116] width 379 height 18
